Goal: Complete application form: Complete application form

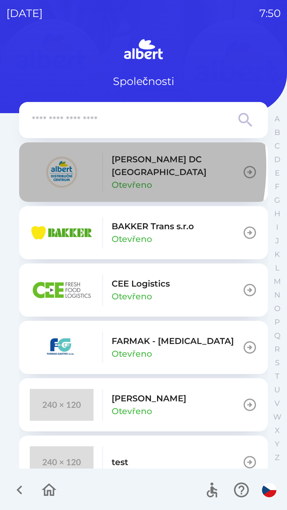
click at [58, 166] on img "button" at bounding box center [62, 172] width 64 height 32
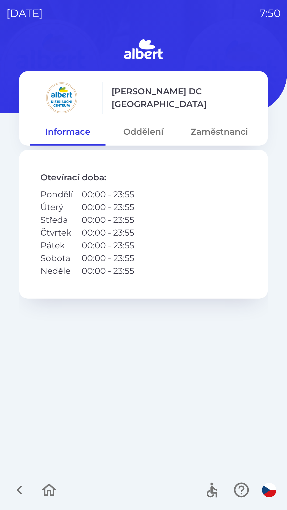
click at [143, 137] on button "Oddělení" at bounding box center [143, 131] width 76 height 19
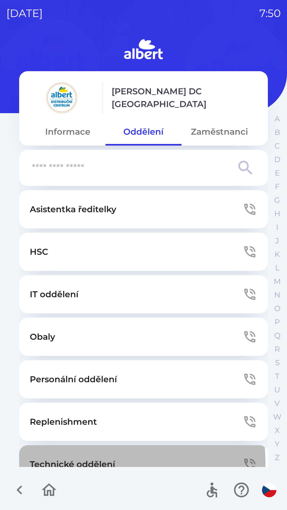
click at [94, 462] on p "Technické oddělení" at bounding box center [72, 464] width 85 height 13
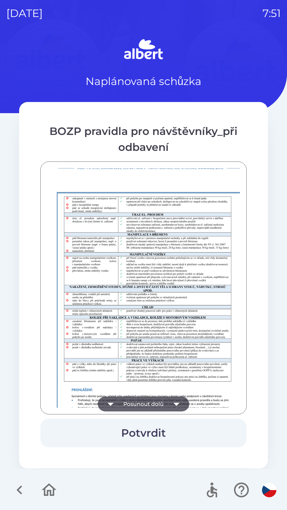
scroll to position [373, 0]
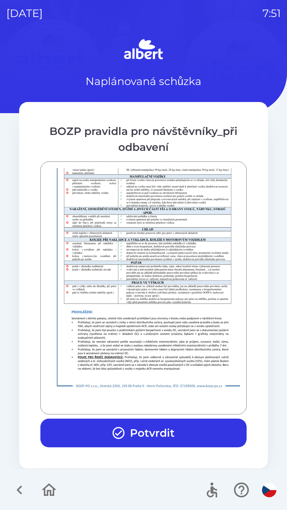
click at [147, 433] on button "Potvrdit" at bounding box center [143, 432] width 206 height 29
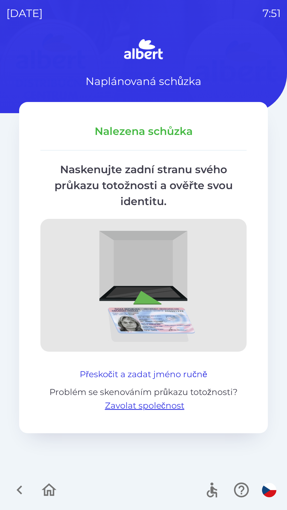
click at [168, 372] on button "Přeskočit a zadat jméno ručně" at bounding box center [143, 374] width 131 height 13
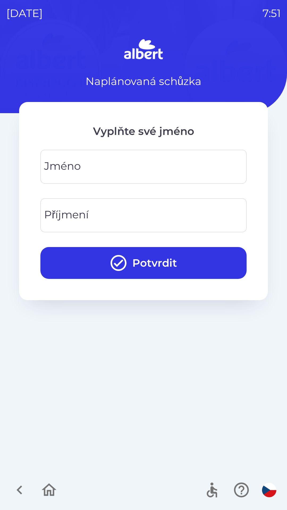
click at [155, 162] on input "Jméno" at bounding box center [143, 166] width 193 height 21
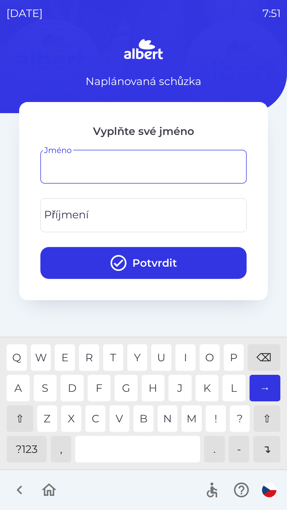
click at [17, 413] on div "⇧" at bounding box center [20, 418] width 27 height 27
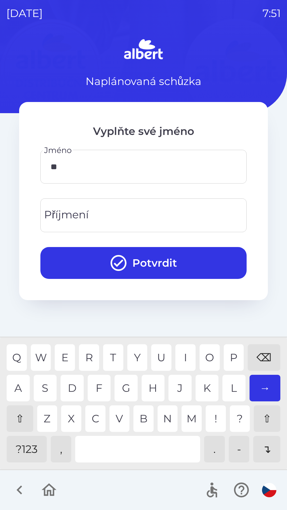
click at [209, 357] on div "O" at bounding box center [209, 357] width 20 height 27
click at [188, 357] on div "I" at bounding box center [185, 357] width 20 height 27
click at [210, 389] on div "K" at bounding box center [206, 388] width 23 height 27
type input "******"
click at [21, 380] on div "A" at bounding box center [18, 388] width 23 height 27
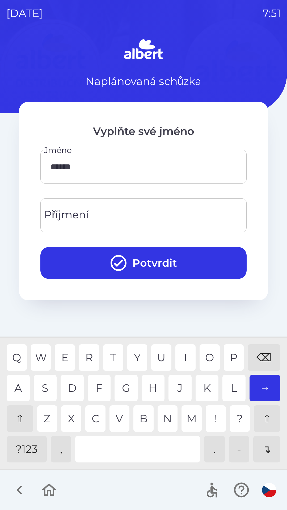
click at [119, 213] on input "Příjmení" at bounding box center [143, 215] width 193 height 21
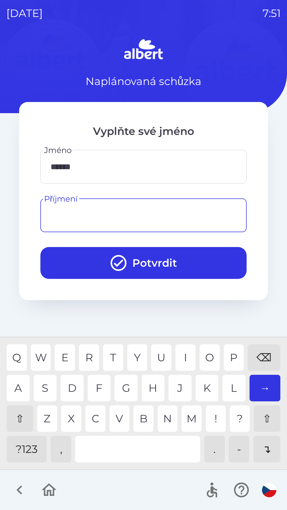
click at [25, 411] on div "⇧" at bounding box center [20, 418] width 27 height 27
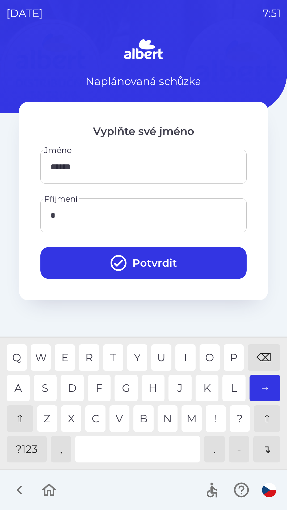
click at [43, 385] on div "S" at bounding box center [45, 388] width 23 height 27
click at [65, 354] on div "E" at bounding box center [65, 357] width 20 height 27
click at [168, 389] on div "A S D F G H J K L →" at bounding box center [143, 388] width 273 height 27
click at [178, 386] on div "J" at bounding box center [179, 388] width 23 height 27
click at [53, 379] on div "S" at bounding box center [45, 388] width 23 height 27
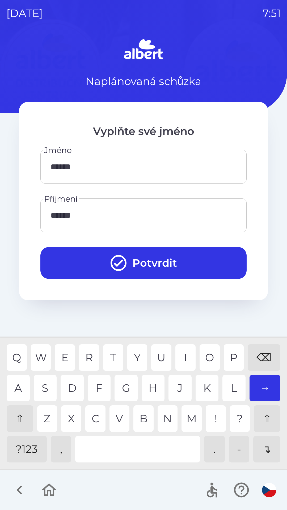
click at [207, 389] on div "K" at bounding box center [206, 388] width 23 height 27
click at [216, 384] on div "K" at bounding box center [206, 388] width 23 height 27
click at [231, 394] on div "L" at bounding box center [233, 388] width 23 height 27
click at [206, 351] on div "O" at bounding box center [209, 357] width 20 height 27
type input "**********"
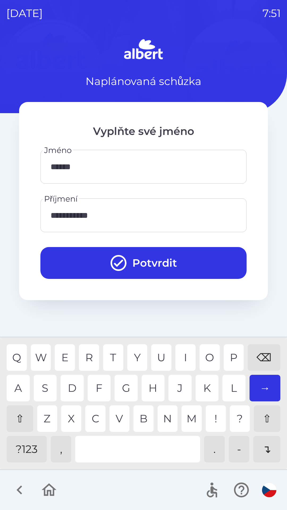
click at [172, 264] on button "Potvrdit" at bounding box center [143, 263] width 206 height 32
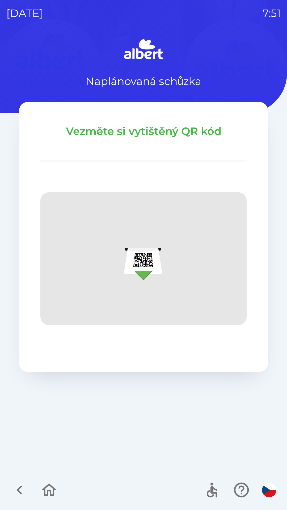
click at [23, 489] on icon "button" at bounding box center [20, 490] width 18 height 18
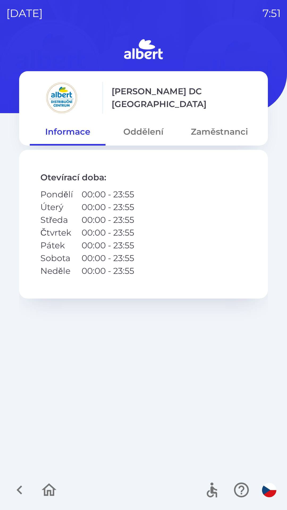
click at [146, 132] on button "Oddělení" at bounding box center [143, 131] width 76 height 19
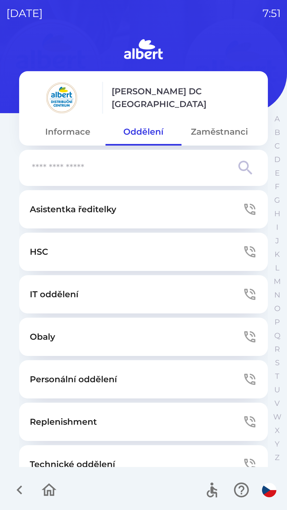
click at [93, 452] on button "Technické oddělení" at bounding box center [143, 464] width 248 height 38
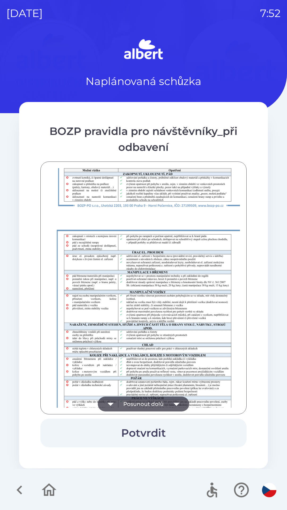
scroll to position [373, 0]
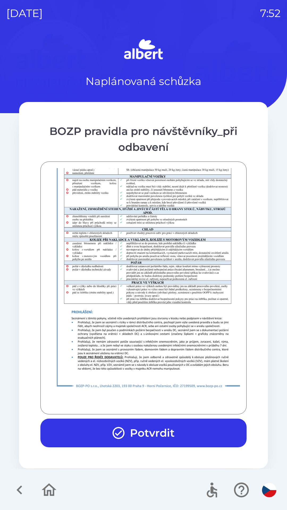
click at [149, 433] on button "Potvrdit" at bounding box center [143, 432] width 206 height 29
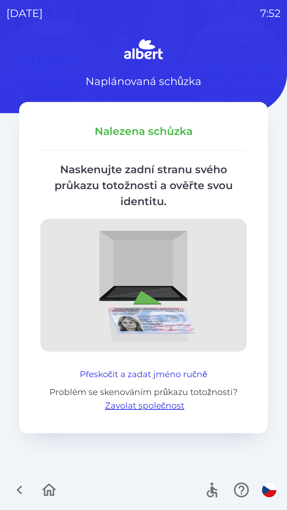
click at [124, 374] on button "Přeskočit a zadat jméno ručně" at bounding box center [143, 374] width 131 height 13
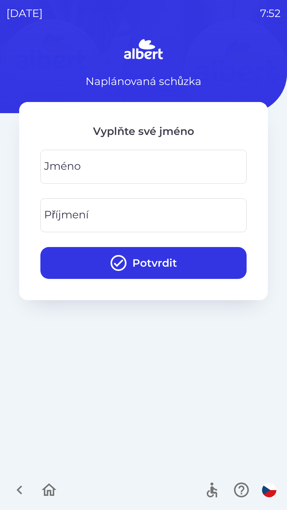
click at [74, 166] on div "[PERSON_NAME]" at bounding box center [143, 167] width 206 height 34
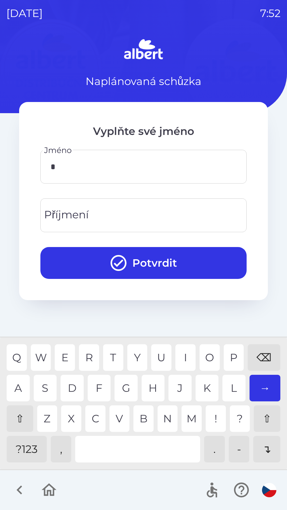
click at [64, 358] on div "E" at bounding box center [65, 357] width 20 height 27
click at [123, 388] on div "G" at bounding box center [125, 388] width 23 height 27
type input "****"
click at [69, 210] on div "Příjmení Příjmení" at bounding box center [143, 215] width 206 height 34
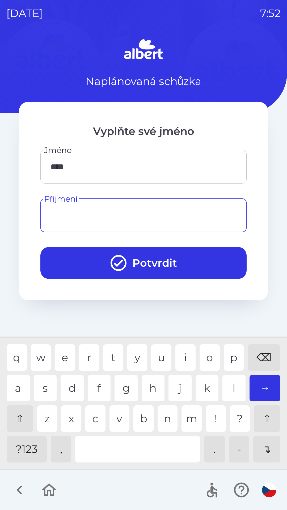
type input "*"
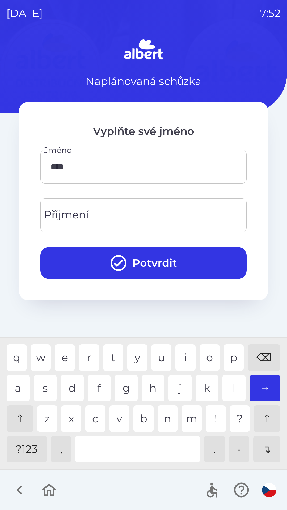
click at [259, 353] on div "⌫" at bounding box center [263, 357] width 33 height 27
click at [19, 417] on div "⇧" at bounding box center [20, 418] width 27 height 27
click at [227, 357] on div "P" at bounding box center [234, 357] width 20 height 27
click at [151, 384] on div "H" at bounding box center [152, 388] width 23 height 27
type input "*********"
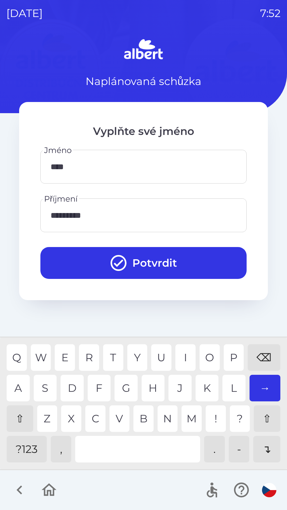
click at [97, 261] on button "Potvrdit" at bounding box center [143, 263] width 206 height 32
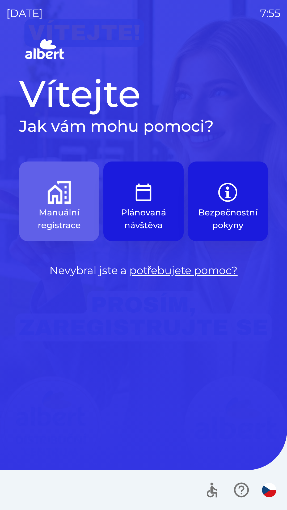
click at [63, 195] on img "button" at bounding box center [59, 192] width 23 height 23
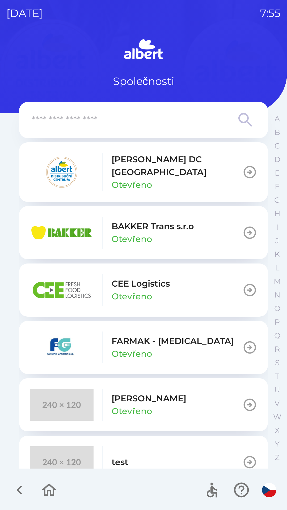
click at [160, 179] on div "[PERSON_NAME] DC [GEOGRAPHIC_DATA] Otevřeno" at bounding box center [176, 172] width 131 height 38
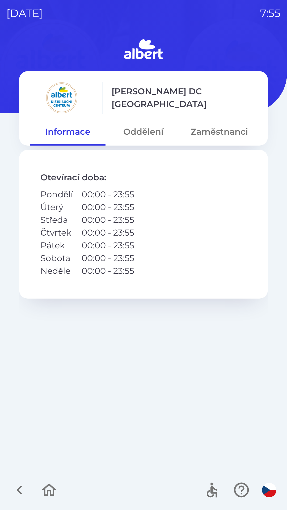
click at [214, 140] on button "Zaměstnanci" at bounding box center [219, 131] width 76 height 19
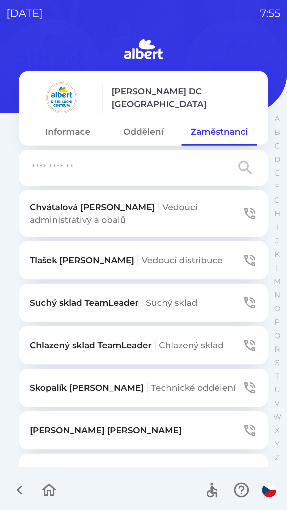
click at [214, 256] on button "[PERSON_NAME] distribuce" at bounding box center [143, 260] width 248 height 38
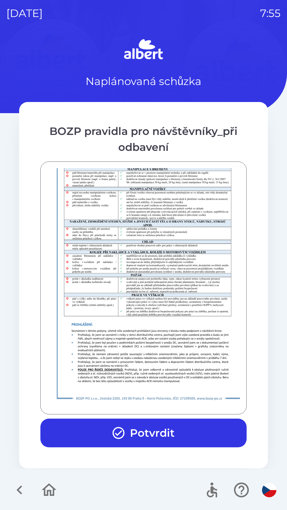
scroll to position [373, 0]
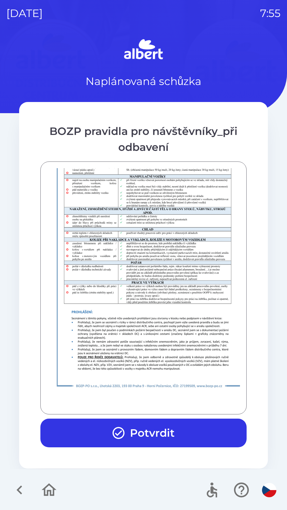
click at [173, 429] on button "Potvrdit" at bounding box center [143, 432] width 206 height 29
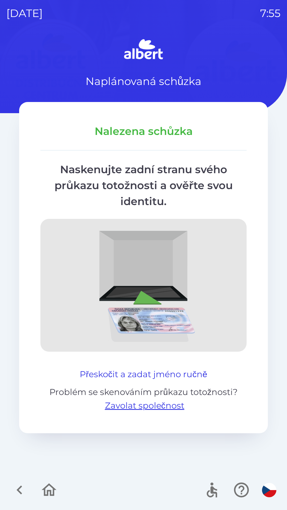
click at [161, 372] on button "Přeskočit a zadat jméno ručně" at bounding box center [143, 374] width 131 height 13
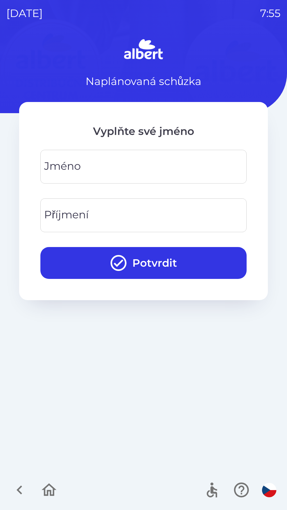
click at [160, 163] on input "Jméno" at bounding box center [143, 166] width 193 height 21
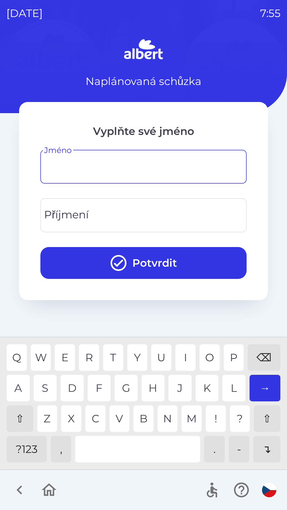
click at [16, 421] on div "⇧" at bounding box center [20, 418] width 27 height 27
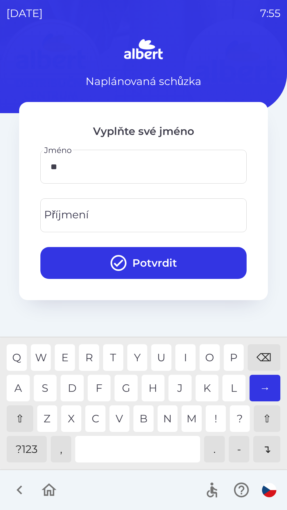
click at [15, 386] on div "A" at bounding box center [18, 388] width 23 height 27
click at [90, 347] on div "R" at bounding box center [89, 357] width 20 height 27
type input "*****"
click at [117, 217] on input "Příjmení" at bounding box center [143, 215] width 193 height 21
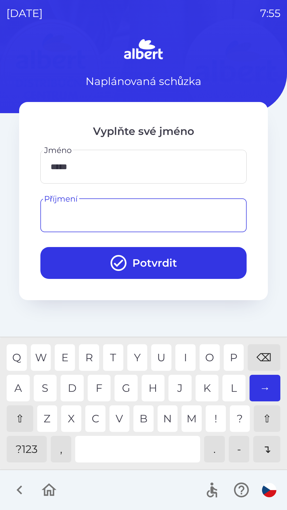
click at [16, 420] on div "⇧" at bounding box center [20, 418] width 27 height 27
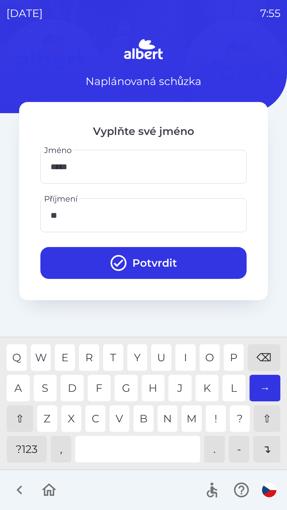
click at [230, 379] on div "L" at bounding box center [233, 388] width 23 height 27
click at [11, 385] on div "A" at bounding box center [18, 388] width 23 height 27
click at [52, 384] on div "S" at bounding box center [45, 388] width 23 height 27
type input "******"
click at [177, 256] on button "Potvrdit" at bounding box center [143, 263] width 206 height 32
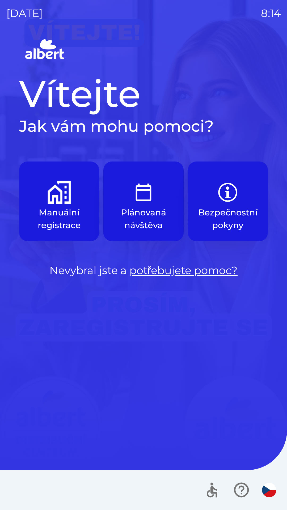
click at [124, 172] on button "Plánovaná návštěva" at bounding box center [143, 201] width 80 height 80
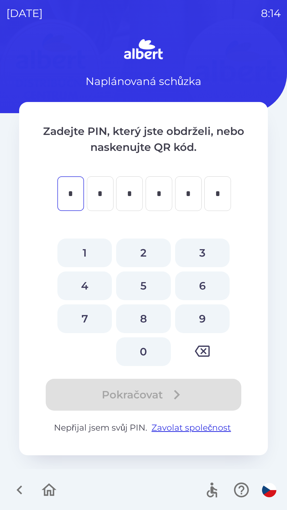
click at [9, 401] on div "Naplánovaná schůzka Zadejte PIN, který jste obdrželi, nebo naskenujte QR kód. *…" at bounding box center [143, 273] width 274 height 473
click at [280, 455] on div "[DATE] 8:14 Naplánovaná schůzka Zadejte PIN, který jste obdrželi, nebo naskenuj…" at bounding box center [143, 255] width 287 height 510
click at [236, 364] on div "1 2 3 4 5 6 7 8 9 0" at bounding box center [143, 301] width 206 height 127
click at [198, 449] on div "Zadejte PIN, který jste obdrželi, nebo naskenujte QR kód. * ​ * ​ * ​ * ​ * ​ *…" at bounding box center [143, 278] width 248 height 353
click at [280, 444] on div "Naplánovaná schůzka Zadejte PIN, který jste obdrželi, nebo naskenujte QR kód. *…" at bounding box center [143, 273] width 274 height 473
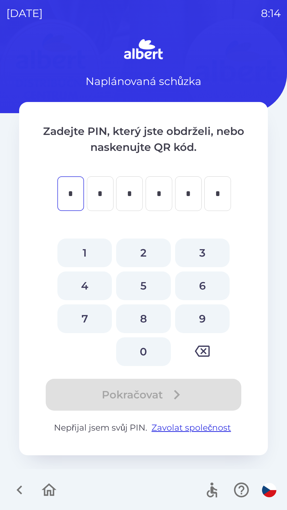
click at [69, 368] on div "Zadejte PIN, který jste obdrželi, nebo naskenujte QR kód. * ​ * ​ * ​ * ​ * ​ *…" at bounding box center [143, 278] width 248 height 353
click at [76, 435] on div "Zadejte PIN, který jste obdrželi, nebo naskenujte QR kód. * ​ * ​ * ​ * ​ * ​ *…" at bounding box center [143, 278] width 248 height 353
click at [282, 506] on div at bounding box center [143, 490] width 287 height 40
click at [118, 10] on div "[DATE] 8:14" at bounding box center [143, 13] width 274 height 27
click at [250, 2] on div "[DATE] 8:14" at bounding box center [143, 13] width 274 height 27
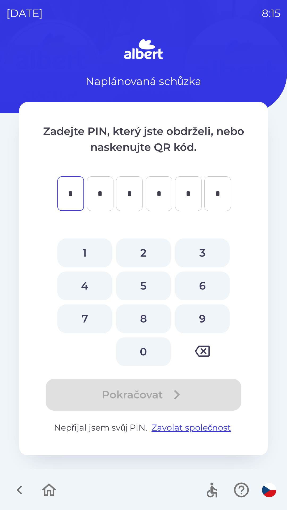
click at [286, 1] on div "[DATE] 8:15 Naplánovaná schůzka Zadejte PIN, který jste obdrželi, nebo naskenuj…" at bounding box center [143, 255] width 287 height 510
click at [233, 19] on div "[DATE] 8:15" at bounding box center [143, 13] width 274 height 27
click at [2, 52] on div "[DATE] 8:15 Naplánovaná schůzka Zadejte PIN, který jste obdrželi, nebo naskenuj…" at bounding box center [143, 255] width 287 height 510
click at [32, 48] on img at bounding box center [143, 49] width 248 height 25
click at [2, 13] on div "[DATE] 8:15 Naplánovaná schůzka Zadejte PIN, který jste obdrželi, nebo naskenuj…" at bounding box center [143, 255] width 287 height 510
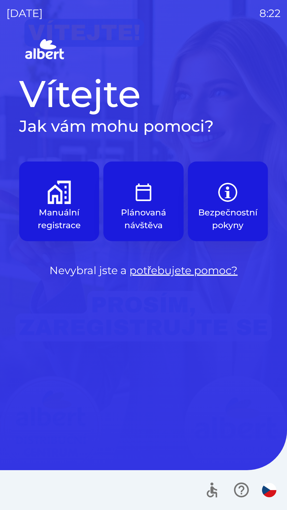
click at [166, 194] on button "Plánovaná návštěva" at bounding box center [143, 201] width 80 height 80
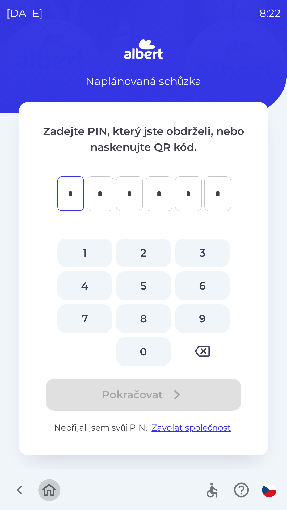
click at [47, 491] on icon "button" at bounding box center [49, 490] width 18 height 18
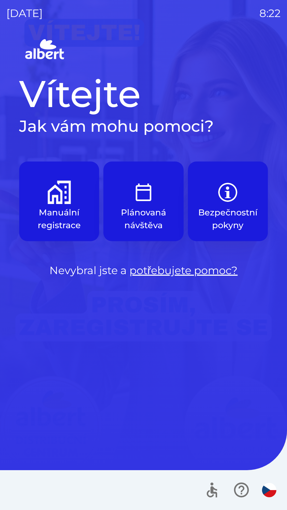
click at [241, 194] on button "Bezpečnostní pokyny" at bounding box center [228, 201] width 80 height 80
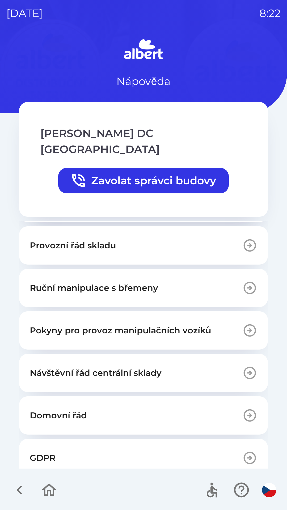
scroll to position [115, 0]
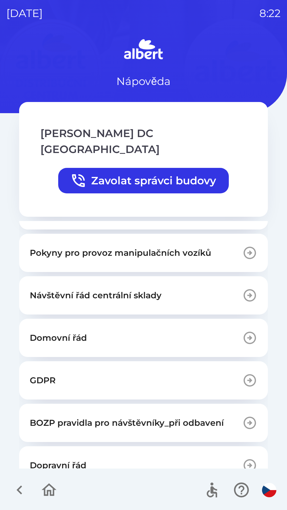
click at [92, 416] on p "BOZP pravidla pro návštěvníky_při odbavení" at bounding box center [127, 422] width 194 height 13
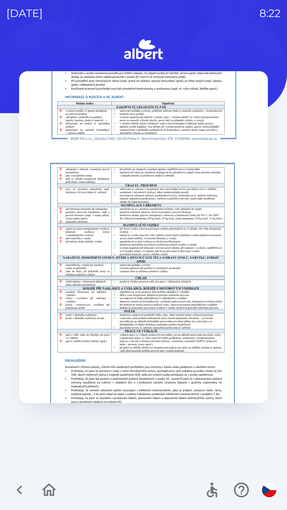
scroll to position [382, 0]
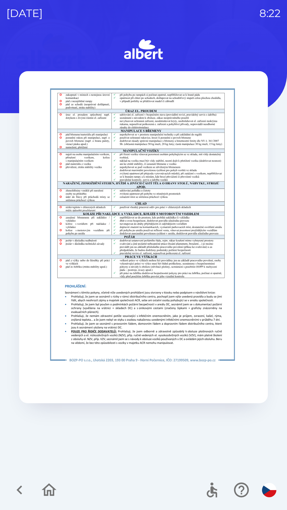
click at [150, 385] on div "BOZP pravidla pro návštěvníky_při odbavení" at bounding box center [143, 46] width 248 height 714
click at [54, 492] on icon "button" at bounding box center [49, 490] width 18 height 18
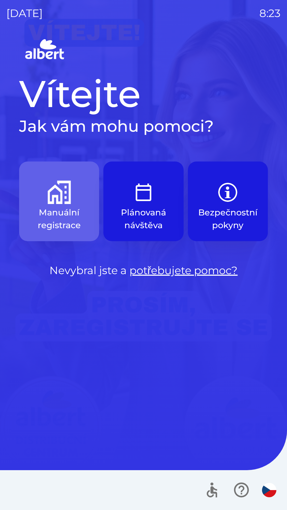
click at [63, 205] on button "Manuální registrace" at bounding box center [59, 201] width 80 height 80
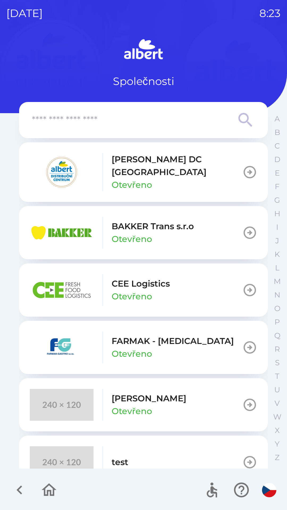
click at [206, 164] on button "[PERSON_NAME] DC [GEOGRAPHIC_DATA] Otevřeno" at bounding box center [143, 171] width 248 height 59
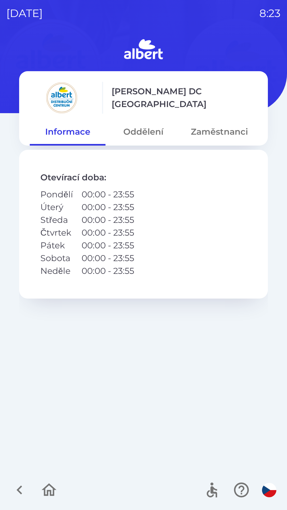
click at [152, 130] on button "Oddělení" at bounding box center [143, 131] width 76 height 19
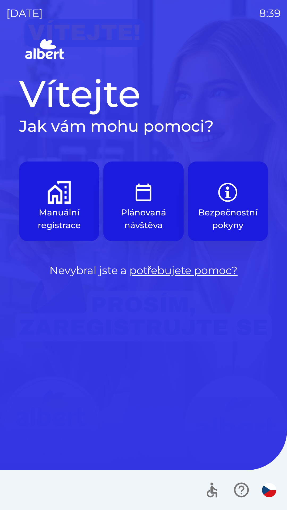
click at [59, 196] on img "button" at bounding box center [59, 192] width 23 height 23
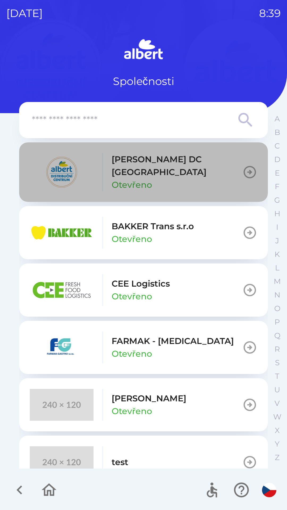
click at [248, 168] on icon "button" at bounding box center [249, 172] width 15 height 15
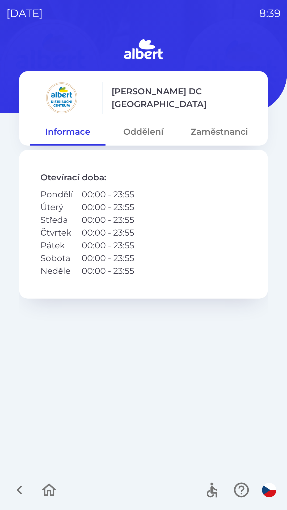
click at [225, 125] on button "Zaměstnanci" at bounding box center [219, 131] width 76 height 19
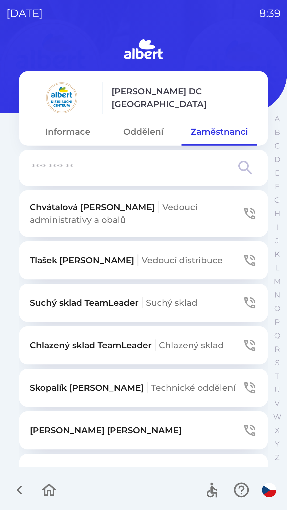
click at [244, 299] on icon "button" at bounding box center [249, 302] width 11 height 11
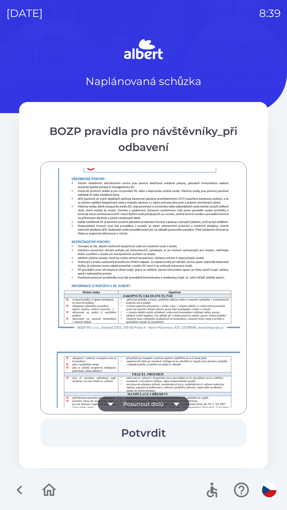
scroll to position [373, 0]
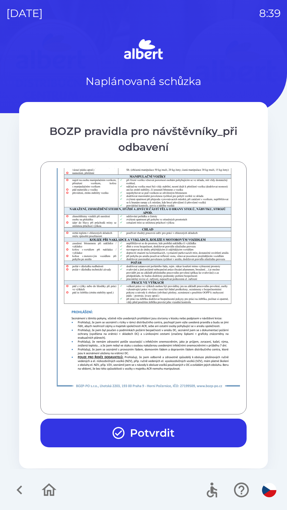
click at [165, 432] on button "Potvrdit" at bounding box center [143, 432] width 206 height 29
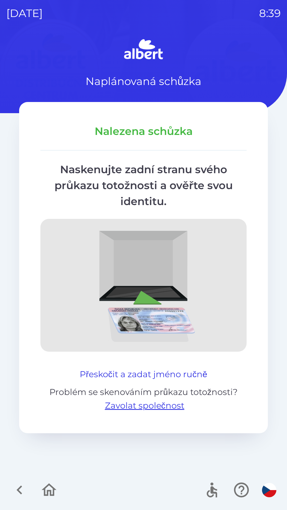
click at [193, 373] on button "Přeskočit a zadat jméno ručně" at bounding box center [143, 374] width 131 height 13
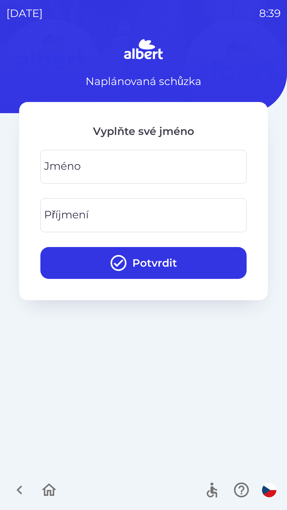
click at [141, 167] on input "Jméno" at bounding box center [143, 166] width 193 height 21
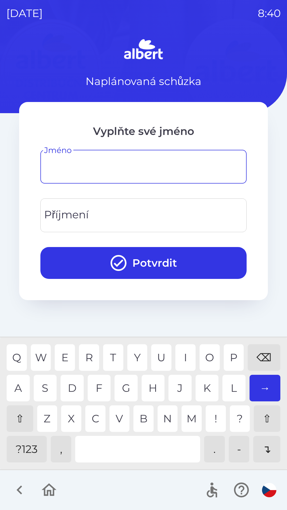
click at [16, 417] on div "⇧" at bounding box center [20, 418] width 27 height 27
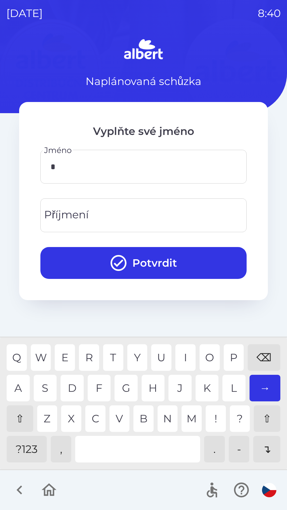
click at [112, 352] on div "T" at bounding box center [113, 357] width 20 height 27
click at [117, 359] on div "T" at bounding box center [113, 357] width 20 height 27
click at [177, 357] on div "I" at bounding box center [185, 357] width 20 height 27
click at [165, 421] on div "N" at bounding box center [167, 418] width 20 height 27
type input "*******"
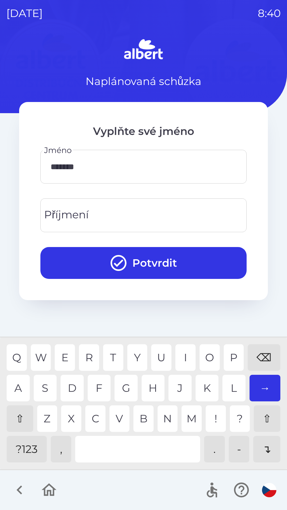
click at [112, 213] on input "Příjmení" at bounding box center [143, 215] width 193 height 21
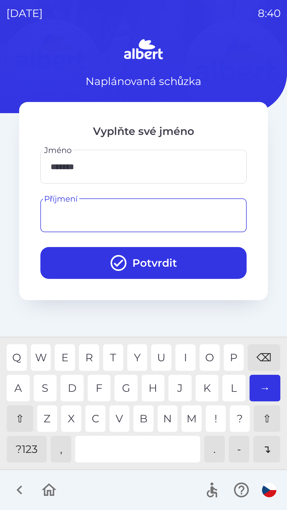
click at [21, 421] on div "⇧" at bounding box center [20, 418] width 27 height 27
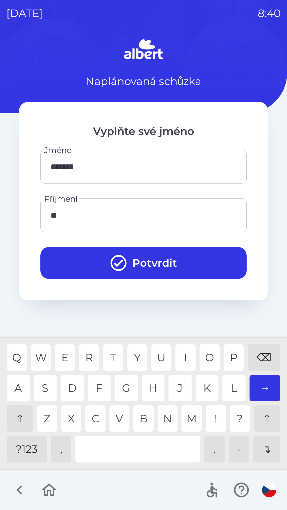
click at [87, 352] on div "R" at bounding box center [89, 357] width 20 height 27
click at [139, 355] on div "Y" at bounding box center [137, 357] width 20 height 27
click at [46, 384] on div "S" at bounding box center [45, 388] width 23 height 27
click at [19, 391] on div "A" at bounding box center [18, 388] width 23 height 27
type input "*******"
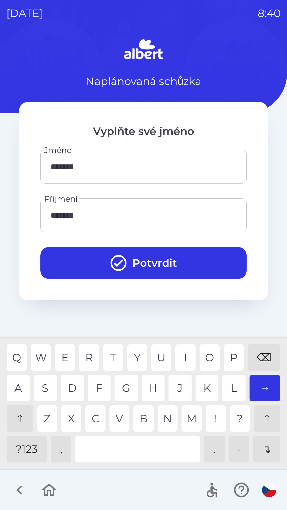
click at [165, 260] on button "Potvrdit" at bounding box center [143, 263] width 206 height 32
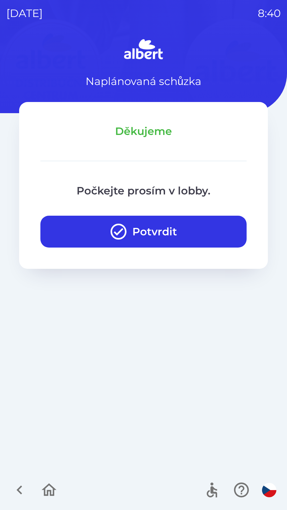
click at [194, 228] on button "Potvrdit" at bounding box center [143, 232] width 206 height 32
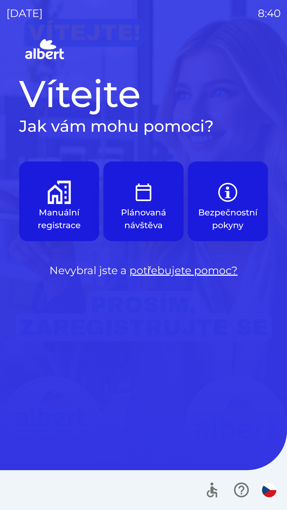
click at [60, 209] on p "Manuální registrace" at bounding box center [59, 218] width 54 height 25
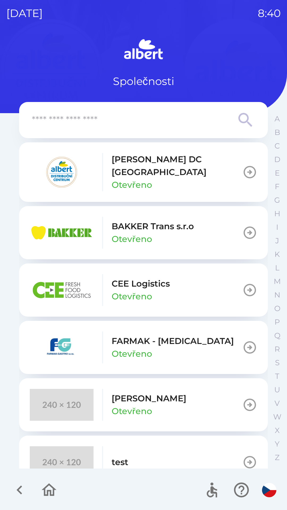
click at [247, 172] on icon "button" at bounding box center [249, 172] width 15 height 15
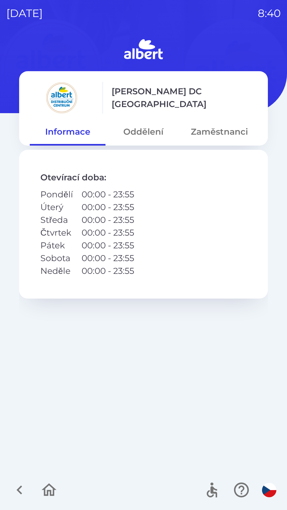
click at [230, 131] on button "Zaměstnanci" at bounding box center [219, 131] width 76 height 19
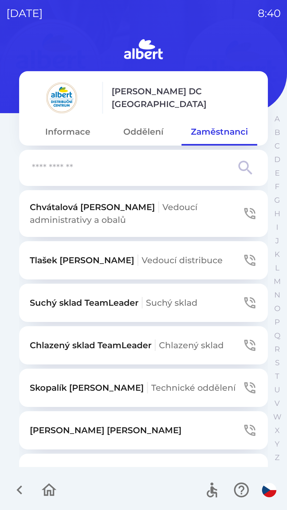
click at [243, 302] on icon "button" at bounding box center [249, 302] width 15 height 15
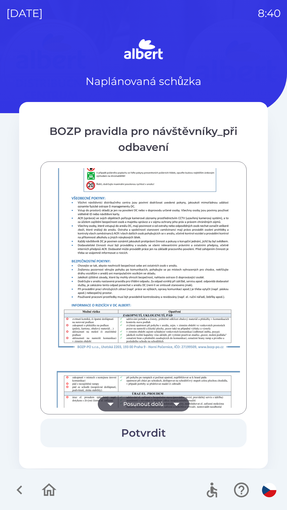
scroll to position [373, 0]
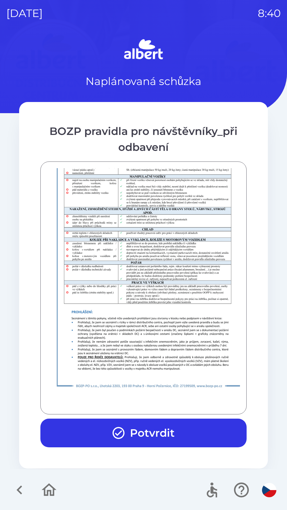
click at [161, 428] on button "Potvrdit" at bounding box center [143, 432] width 206 height 29
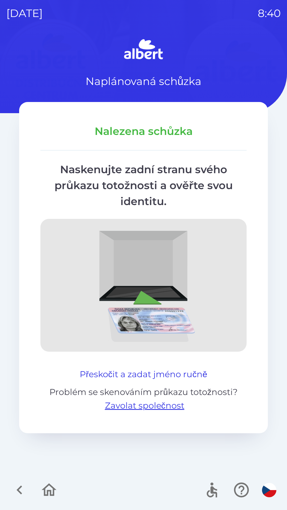
click at [192, 370] on button "Přeskočit a zadat jméno ručně" at bounding box center [143, 374] width 131 height 13
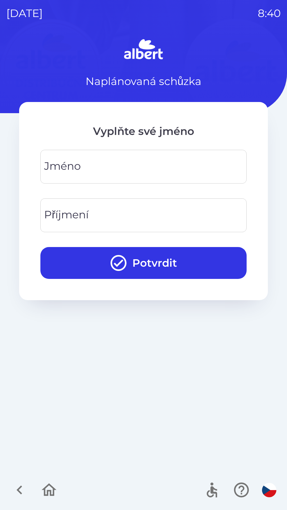
click at [135, 166] on input "Jméno" at bounding box center [143, 166] width 193 height 21
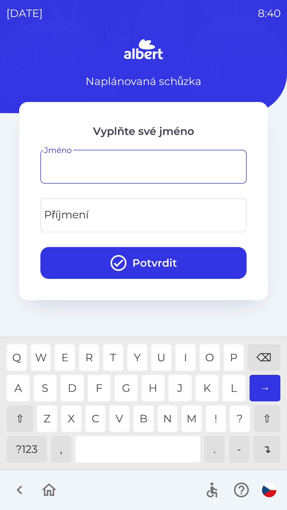
click at [21, 416] on div "⇧" at bounding box center [20, 418] width 27 height 27
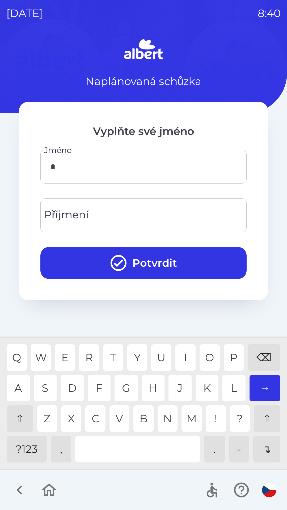
click at [210, 391] on div "K" at bounding box center [206, 388] width 23 height 27
click at [11, 384] on div "A" at bounding box center [18, 388] width 23 height 27
click at [181, 359] on div "I" at bounding box center [185, 357] width 20 height 27
click at [171, 424] on div "N" at bounding box center [167, 418] width 20 height 27
type input "******"
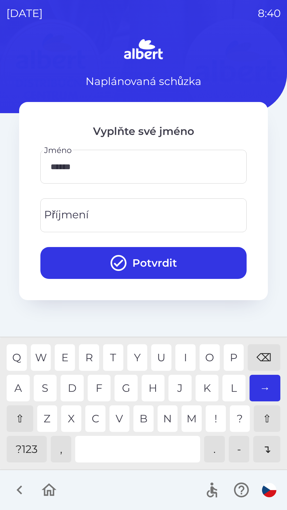
click at [125, 211] on input "Příjmení" at bounding box center [143, 215] width 193 height 21
click at [59, 348] on div "E" at bounding box center [65, 357] width 20 height 27
click at [65, 348] on div "E" at bounding box center [65, 357] width 20 height 27
type input "******"
click at [161, 256] on button "Potvrdit" at bounding box center [143, 263] width 206 height 32
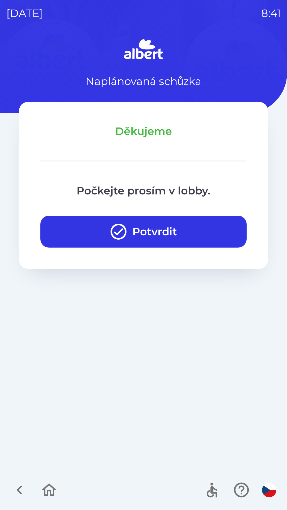
click at [192, 231] on button "Potvrdit" at bounding box center [143, 232] width 206 height 32
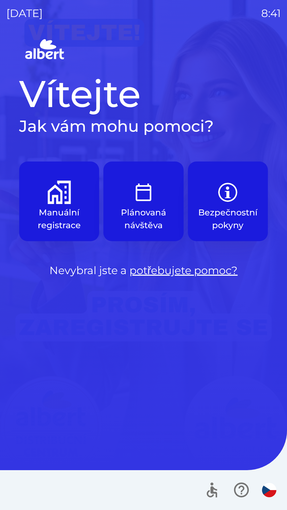
click at [62, 201] on img "button" at bounding box center [59, 192] width 23 height 23
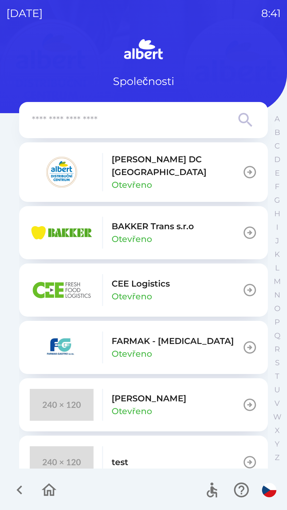
click at [193, 167] on p "[PERSON_NAME] DC [GEOGRAPHIC_DATA]" at bounding box center [176, 165] width 131 height 25
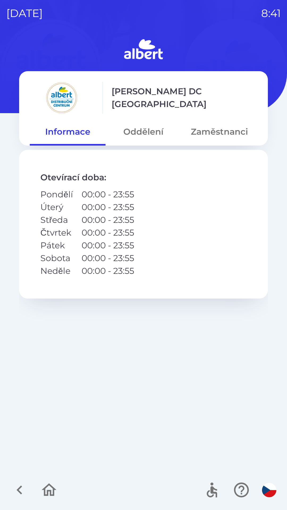
click at [228, 136] on button "Zaměstnanci" at bounding box center [219, 131] width 76 height 19
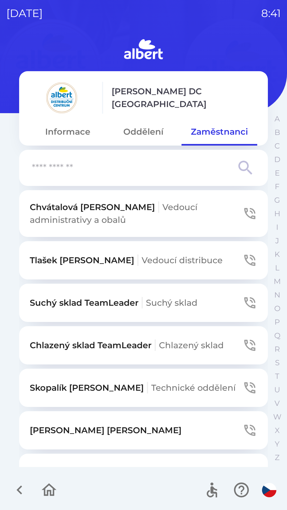
click at [242, 303] on icon "button" at bounding box center [249, 302] width 15 height 15
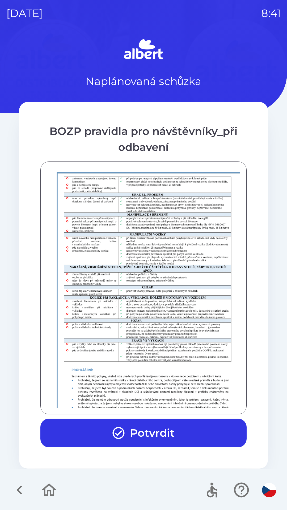
scroll to position [373, 0]
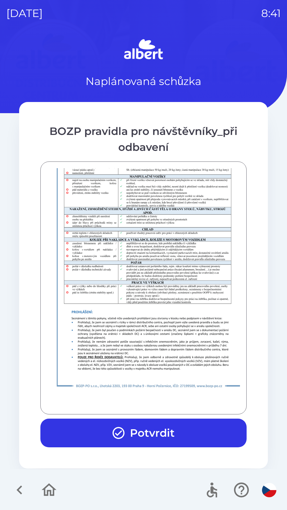
click at [166, 418] on button "Potvrdit" at bounding box center [143, 432] width 206 height 29
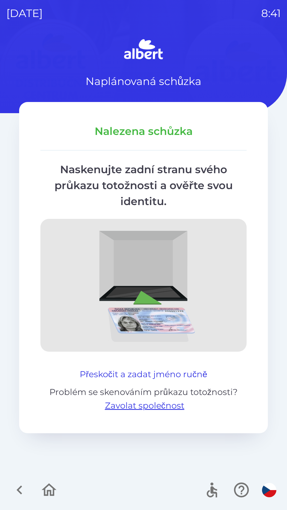
click at [144, 369] on button "Přeskočit a zadat jméno ručně" at bounding box center [143, 374] width 131 height 13
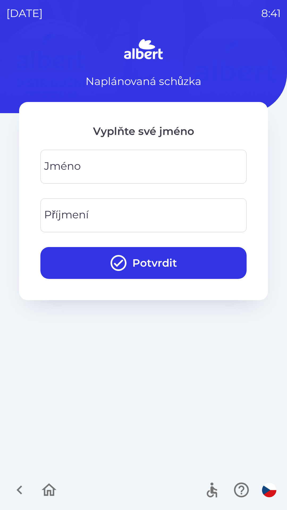
click at [148, 169] on input "Jméno" at bounding box center [143, 166] width 193 height 21
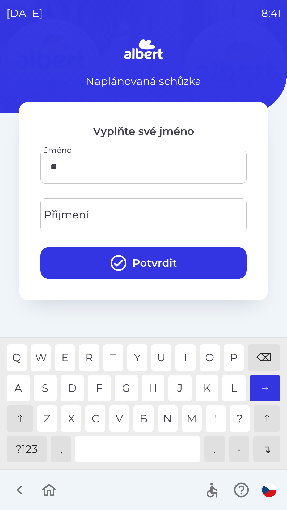
click at [64, 354] on div "E" at bounding box center [65, 357] width 20 height 27
click at [170, 421] on div "N" at bounding box center [167, 418] width 20 height 27
click at [204, 384] on div "K" at bounding box center [206, 388] width 23 height 27
type input "*****"
click at [127, 220] on input "Příjmení" at bounding box center [143, 215] width 193 height 21
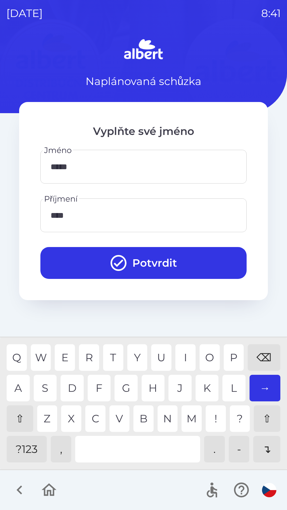
click at [161, 352] on div "U" at bounding box center [161, 357] width 20 height 27
type input "********"
click at [165, 261] on button "Potvrdit" at bounding box center [143, 263] width 206 height 32
